Goal: Task Accomplishment & Management: Manage account settings

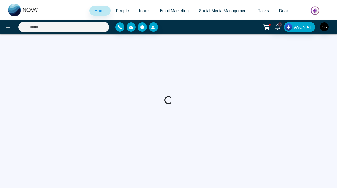
select select "*"
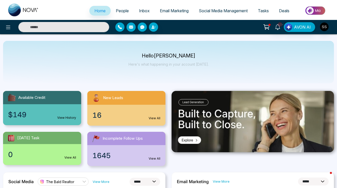
click at [115, 93] on div "New Leads" at bounding box center [126, 98] width 78 height 14
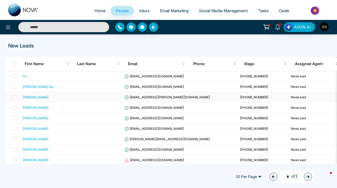
select select "*"
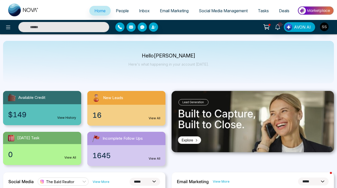
click at [117, 11] on span "People" at bounding box center [122, 10] width 13 height 5
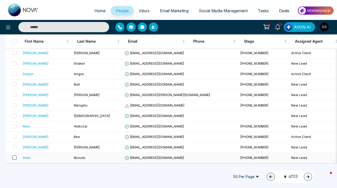
click at [15, 157] on span at bounding box center [14, 157] width 4 height 4
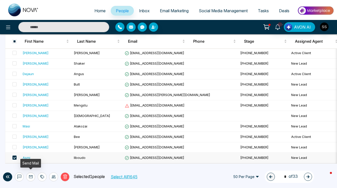
click at [30, 178] on icon at bounding box center [31, 176] width 4 height 4
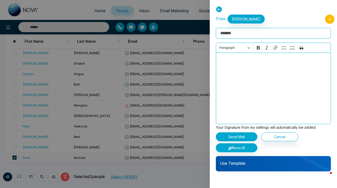
click at [245, 160] on p "Use Template" at bounding box center [273, 161] width 115 height 10
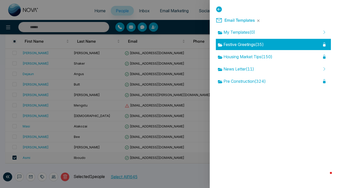
click at [239, 42] on span "Festive Greetings ( 35 )" at bounding box center [241, 44] width 46 height 6
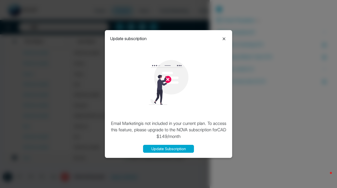
click at [224, 39] on icon at bounding box center [224, 38] width 3 height 3
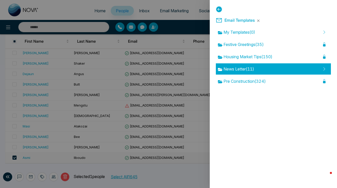
click at [225, 72] on div "News Letter ( 11 )" at bounding box center [273, 68] width 115 height 11
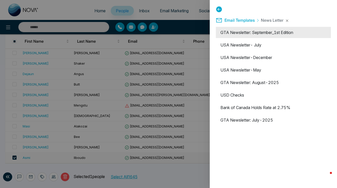
click at [239, 33] on li "GTA Newsletter: September_1st Edition" at bounding box center [273, 32] width 115 height 11
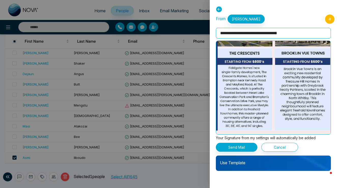
scroll to position [888, 0]
click at [216, 7] on div "**********" at bounding box center [273, 94] width 127 height 188
click at [219, 8] on icon at bounding box center [219, 9] width 6 height 6
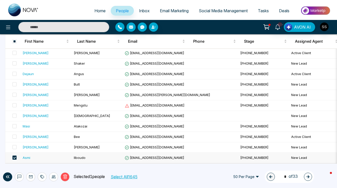
click at [15, 157] on span at bounding box center [14, 157] width 4 height 4
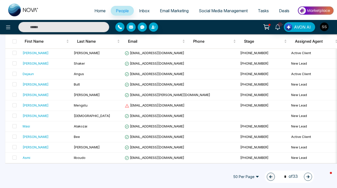
click at [140, 9] on span "Inbox" at bounding box center [144, 10] width 11 height 5
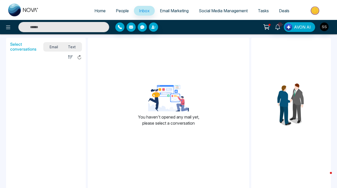
click at [73, 48] on span "Text" at bounding box center [72, 46] width 18 height 7
click at [56, 45] on span "Email" at bounding box center [54, 46] width 19 height 7
click at [97, 10] on span "Home" at bounding box center [100, 10] width 11 height 5
select select "*"
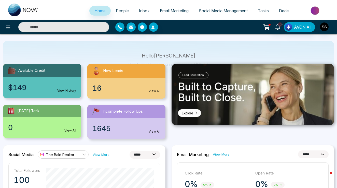
scroll to position [31, 0]
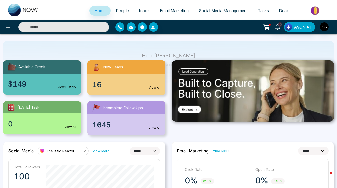
click at [112, 120] on div "1645 View All" at bounding box center [126, 124] width 78 height 21
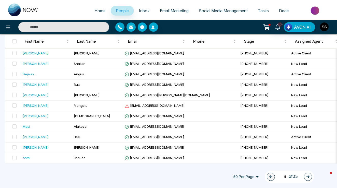
click at [309, 178] on icon "button" at bounding box center [308, 177] width 4 height 4
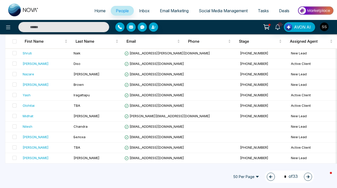
click at [309, 178] on icon "button" at bounding box center [308, 177] width 4 height 4
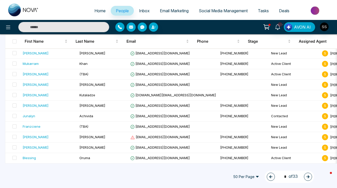
click at [309, 178] on icon "button" at bounding box center [308, 177] width 4 height 4
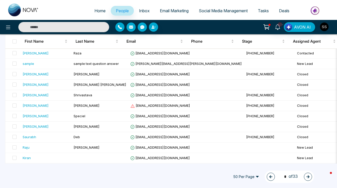
click at [308, 177] on icon "button" at bounding box center [308, 177] width 4 height 4
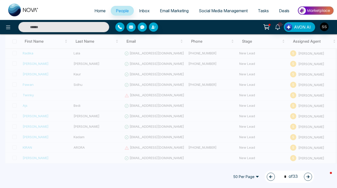
type input "*"
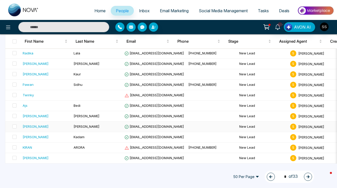
click at [24, 127] on div "[PERSON_NAME]" at bounding box center [36, 126] width 26 height 5
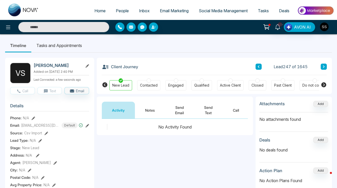
scroll to position [1, 0]
